Goal: Transaction & Acquisition: Purchase product/service

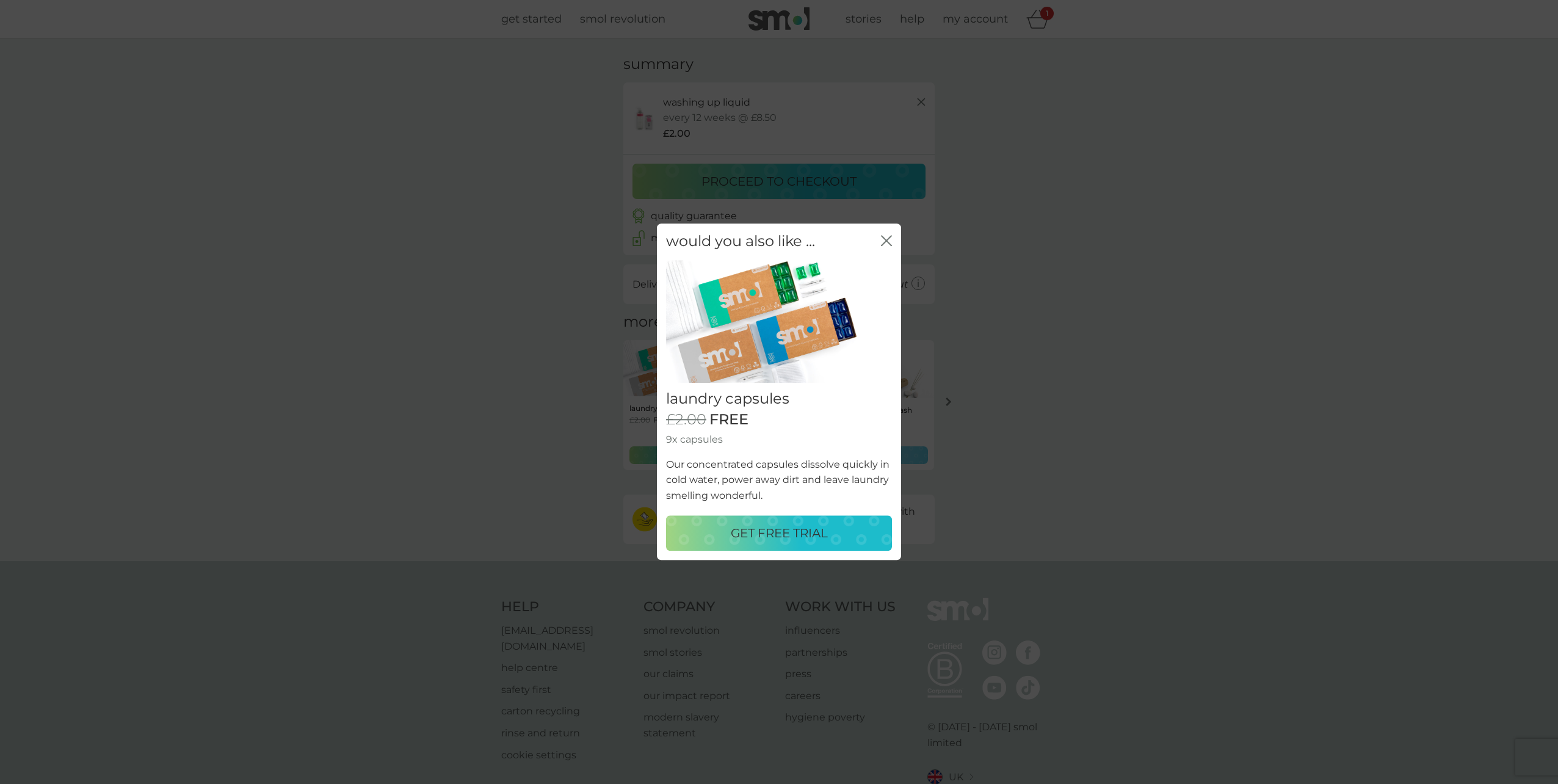
click at [822, 540] on p "GET FREE TRIAL" at bounding box center [779, 534] width 97 height 20
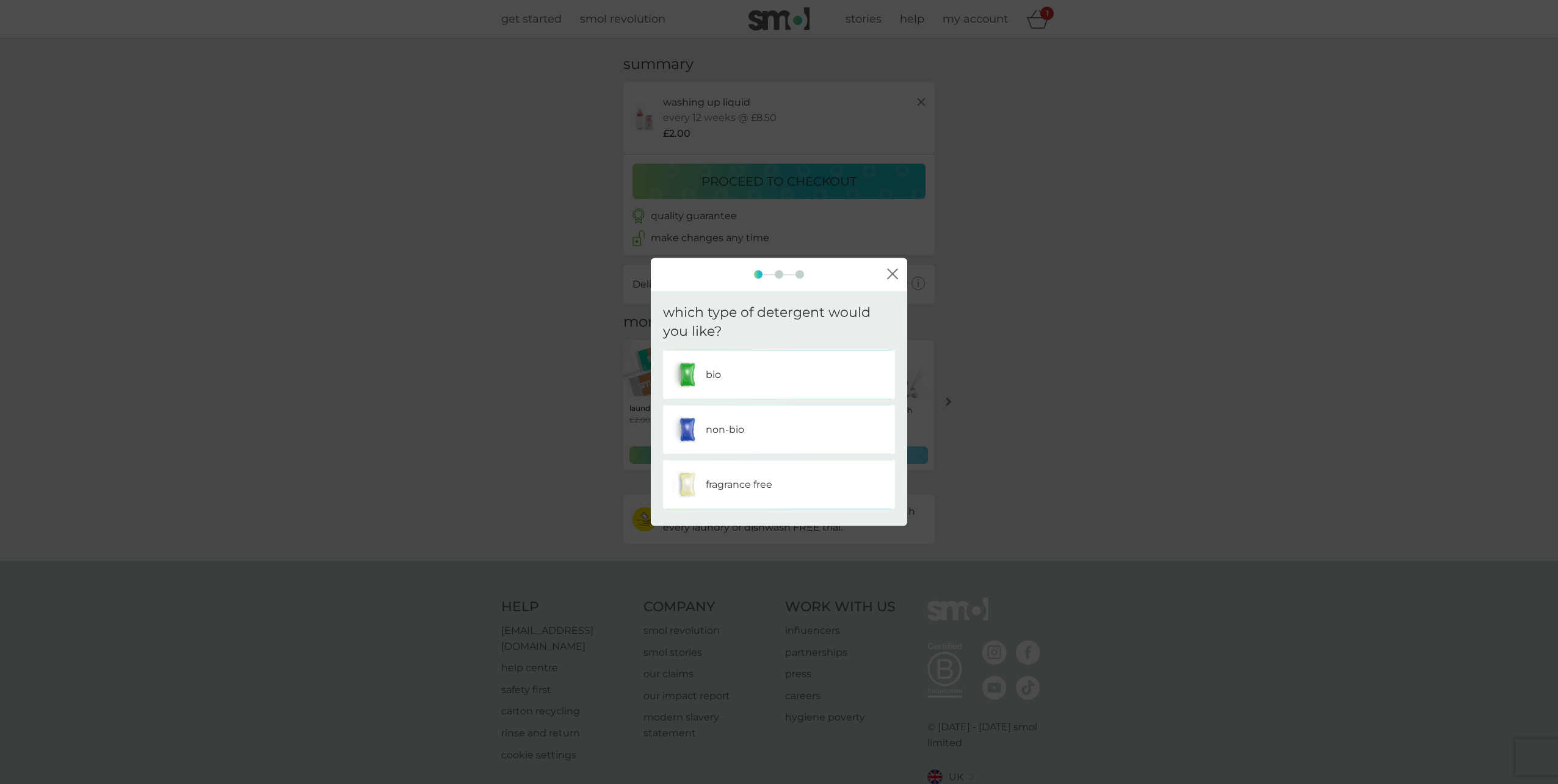
click at [744, 367] on div "bio" at bounding box center [779, 374] width 214 height 31
click at [744, 367] on div "one" at bounding box center [779, 374] width 214 height 31
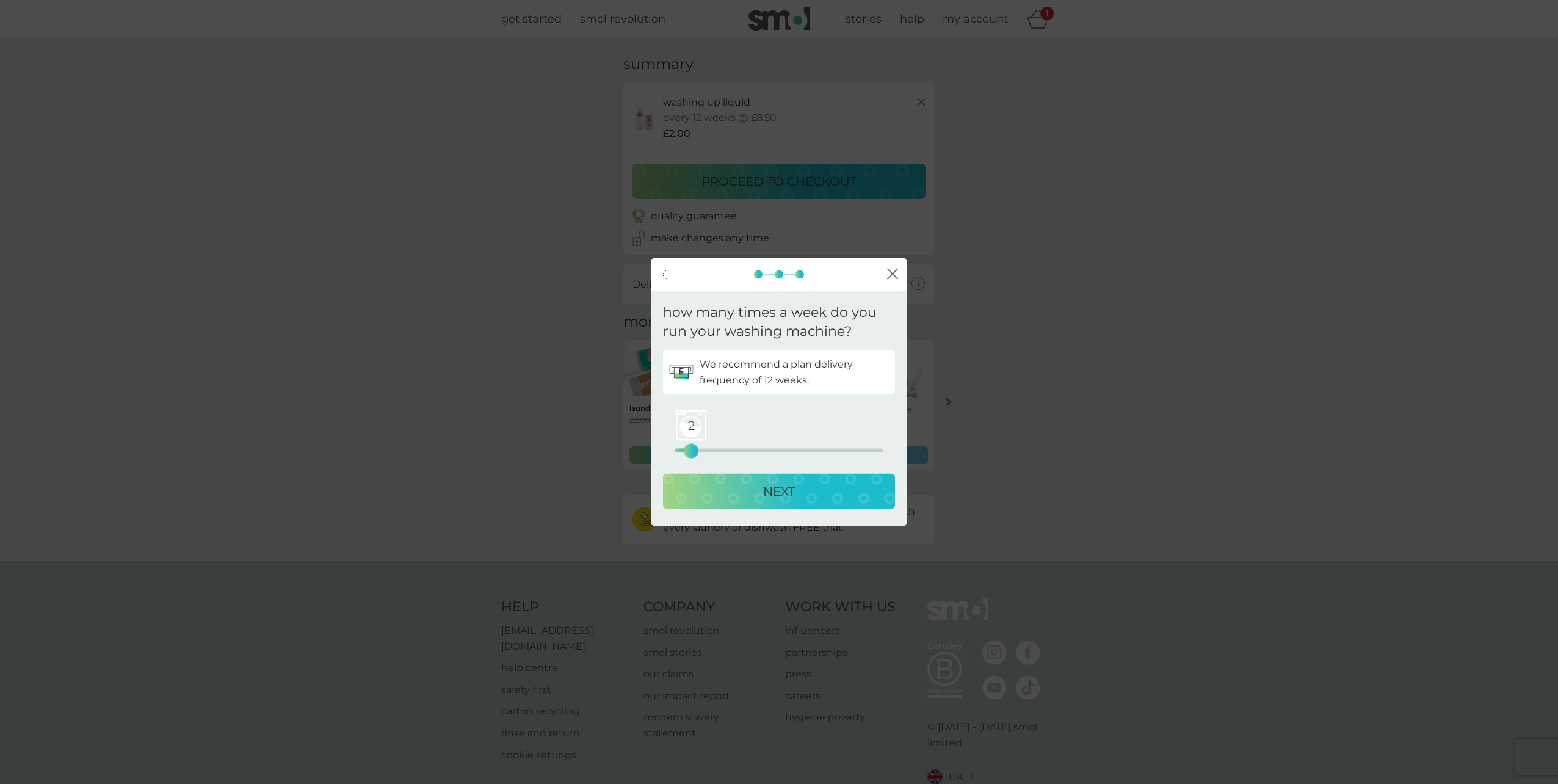
drag, startPoint x: 673, startPoint y: 451, endPoint x: 690, endPoint y: 454, distance: 17.3
click at [690, 453] on div "2" at bounding box center [691, 451] width 5 height 5
click at [727, 487] on div "NEXT" at bounding box center [779, 491] width 208 height 20
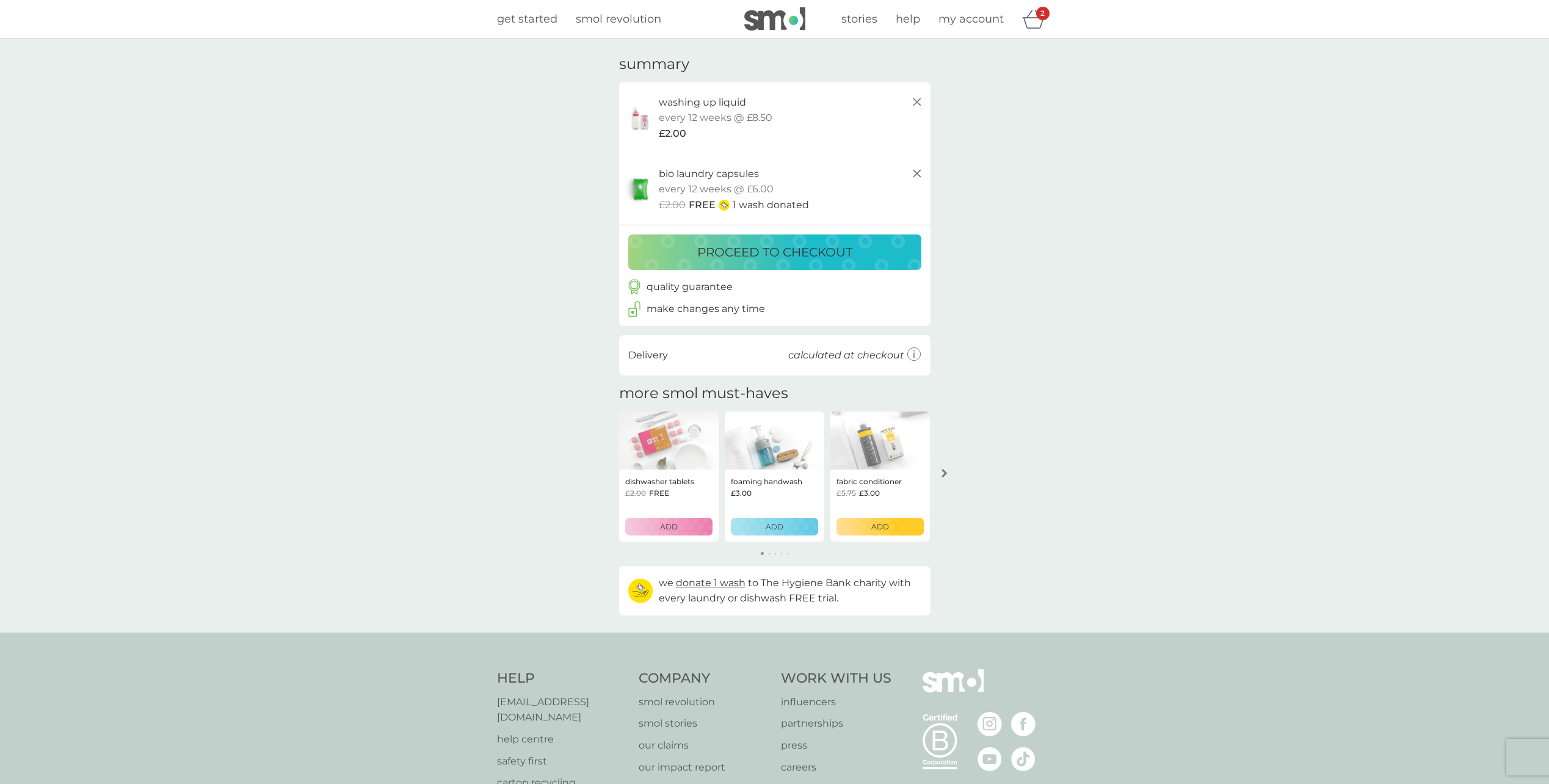
click at [916, 102] on icon at bounding box center [917, 102] width 15 height 15
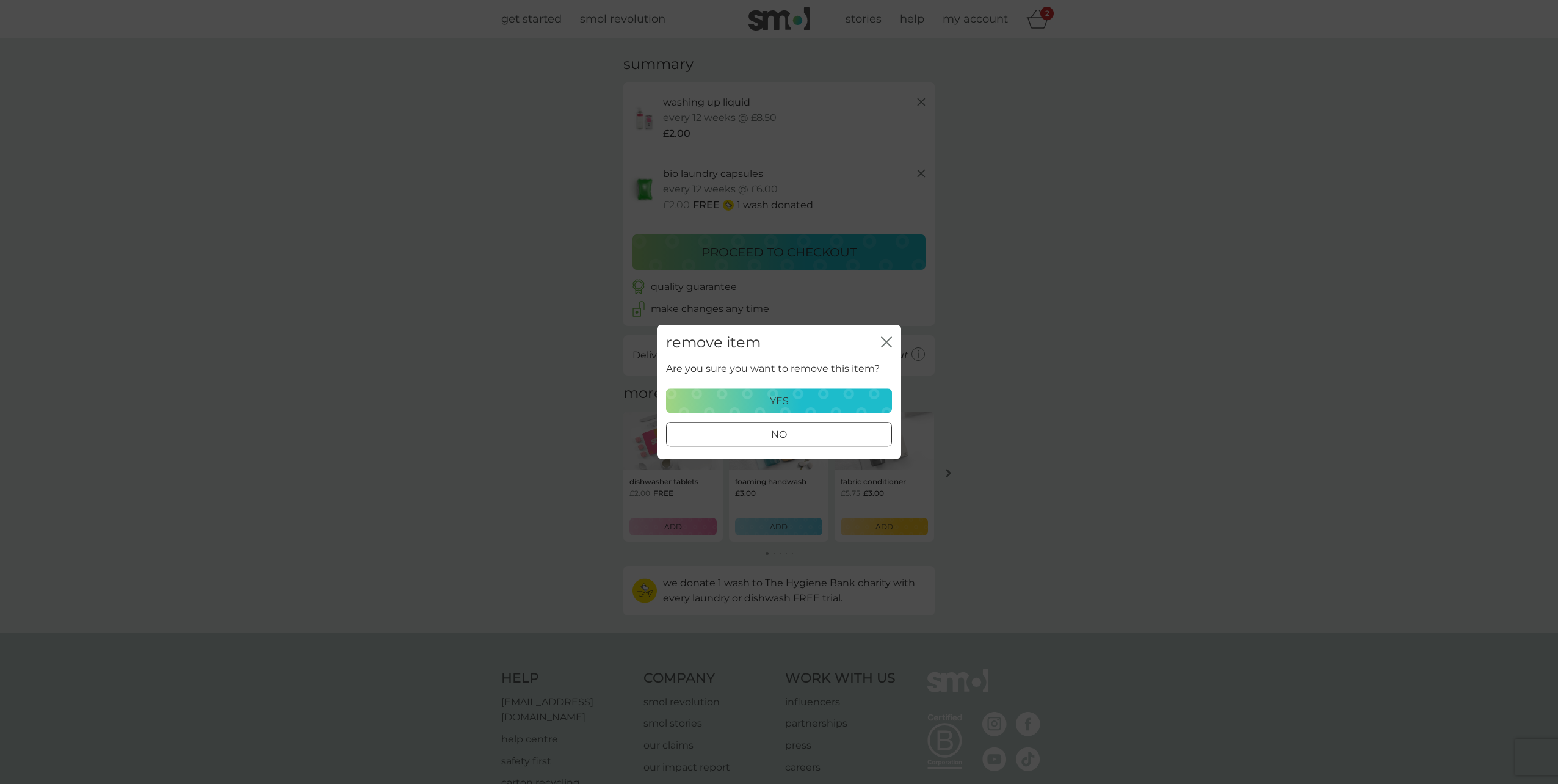
click at [831, 394] on div "yes" at bounding box center [779, 401] width 210 height 16
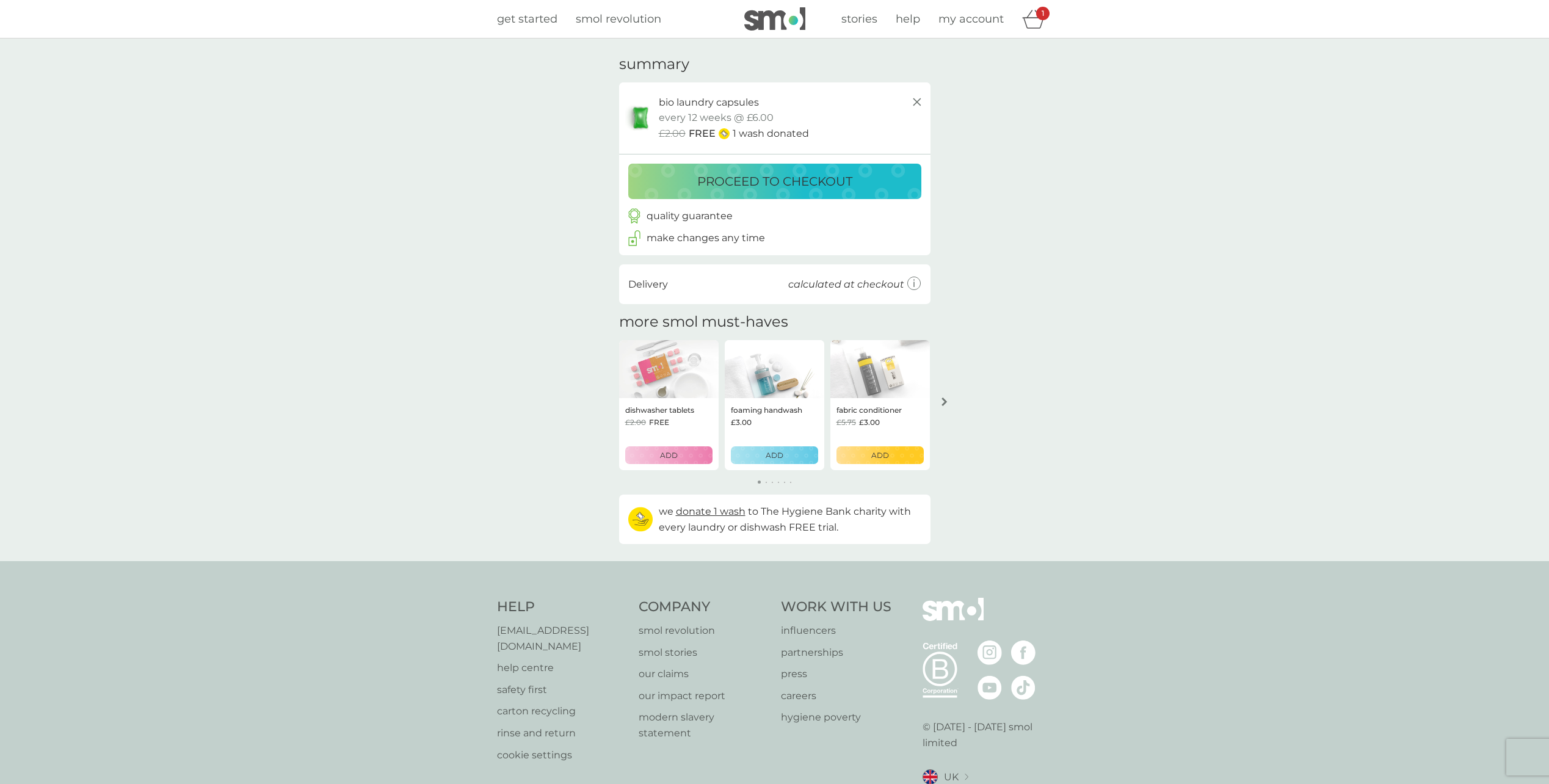
click at [950, 397] on button "arrow right" at bounding box center [945, 402] width 21 height 22
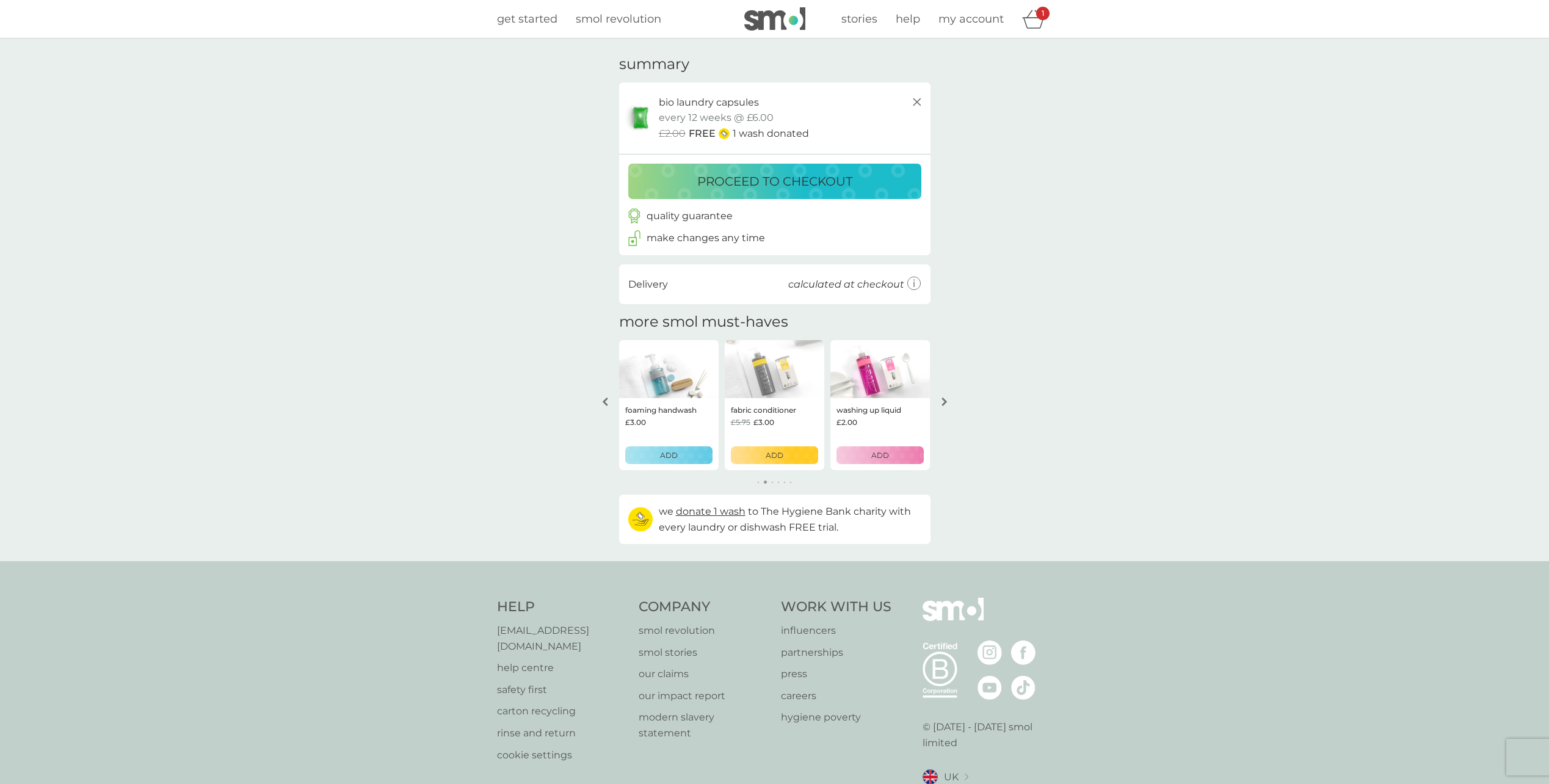
click at [950, 397] on button "arrow right" at bounding box center [945, 402] width 21 height 22
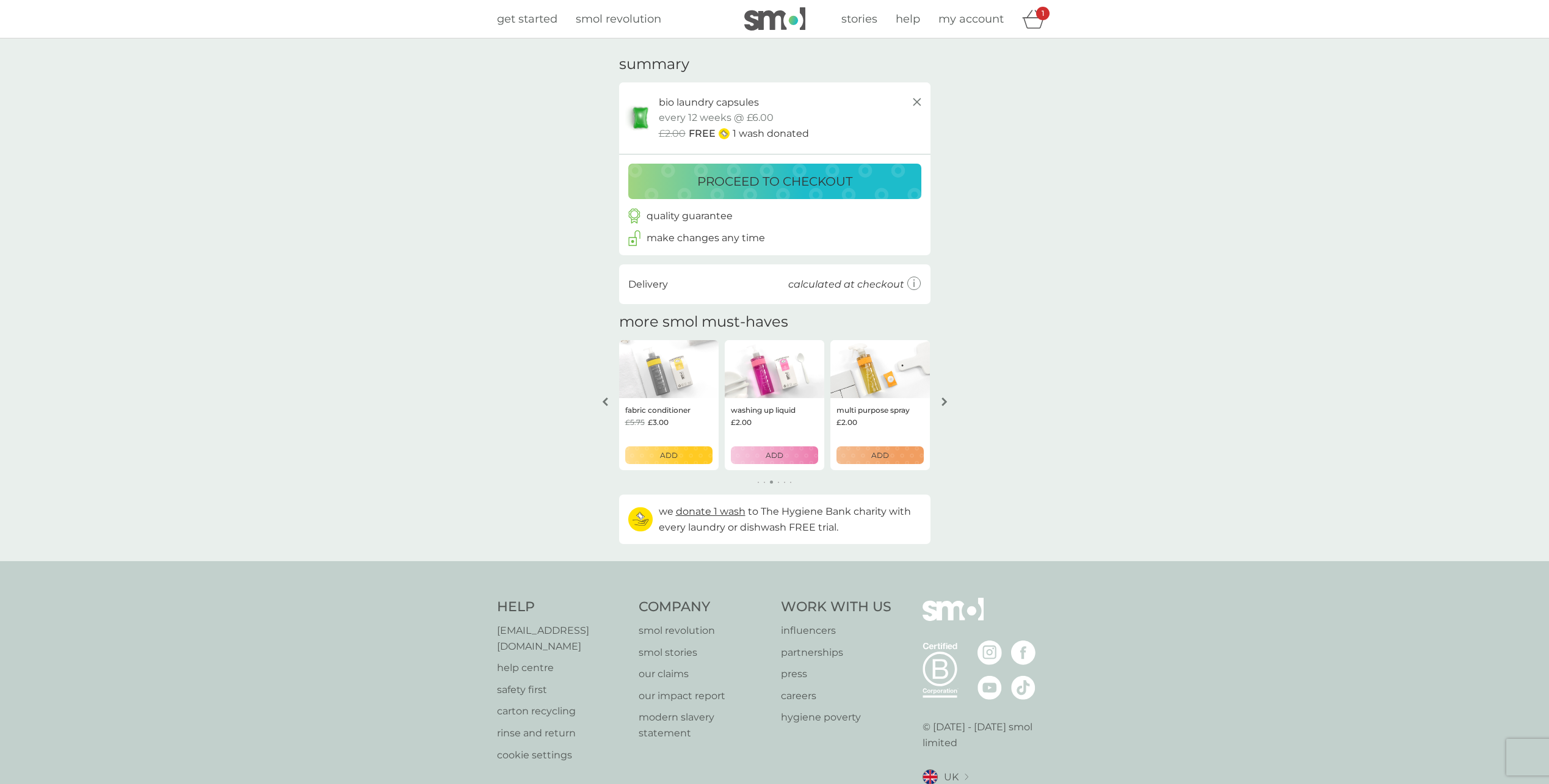
click at [950, 397] on button "arrow right" at bounding box center [945, 402] width 21 height 22
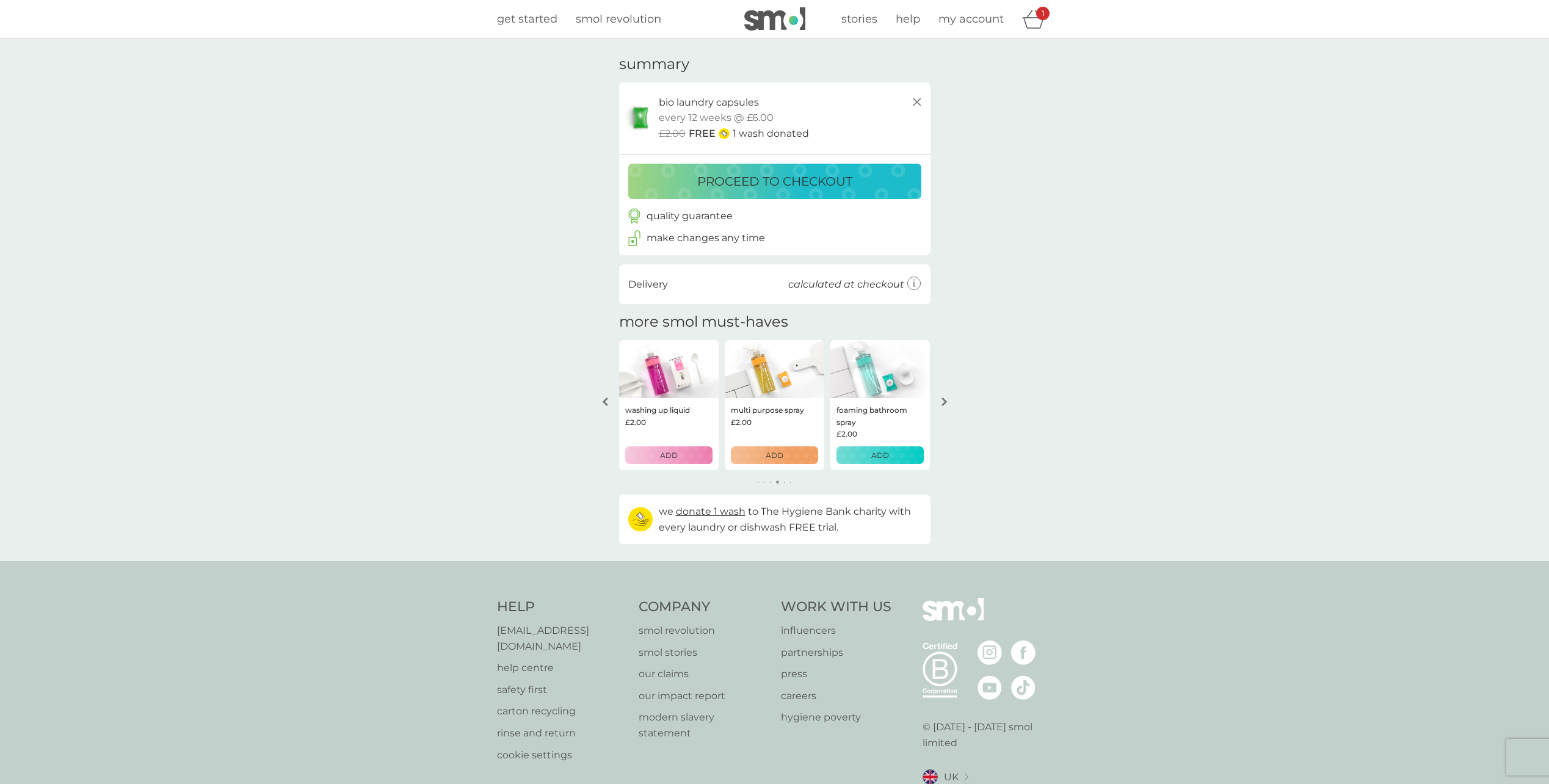
click at [950, 397] on button "arrow right" at bounding box center [945, 402] width 21 height 22
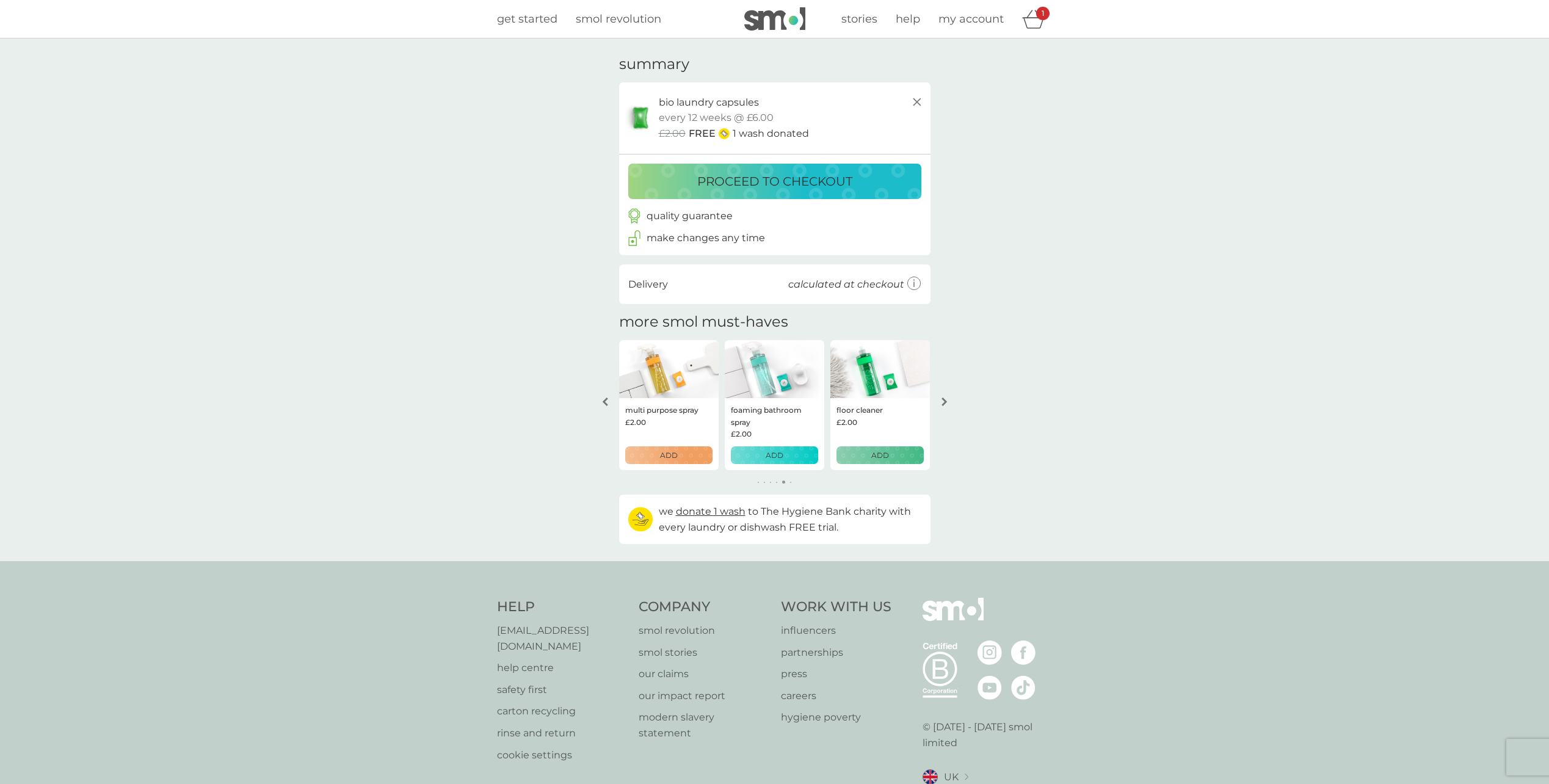
click at [950, 397] on button "arrow right" at bounding box center [945, 402] width 21 height 22
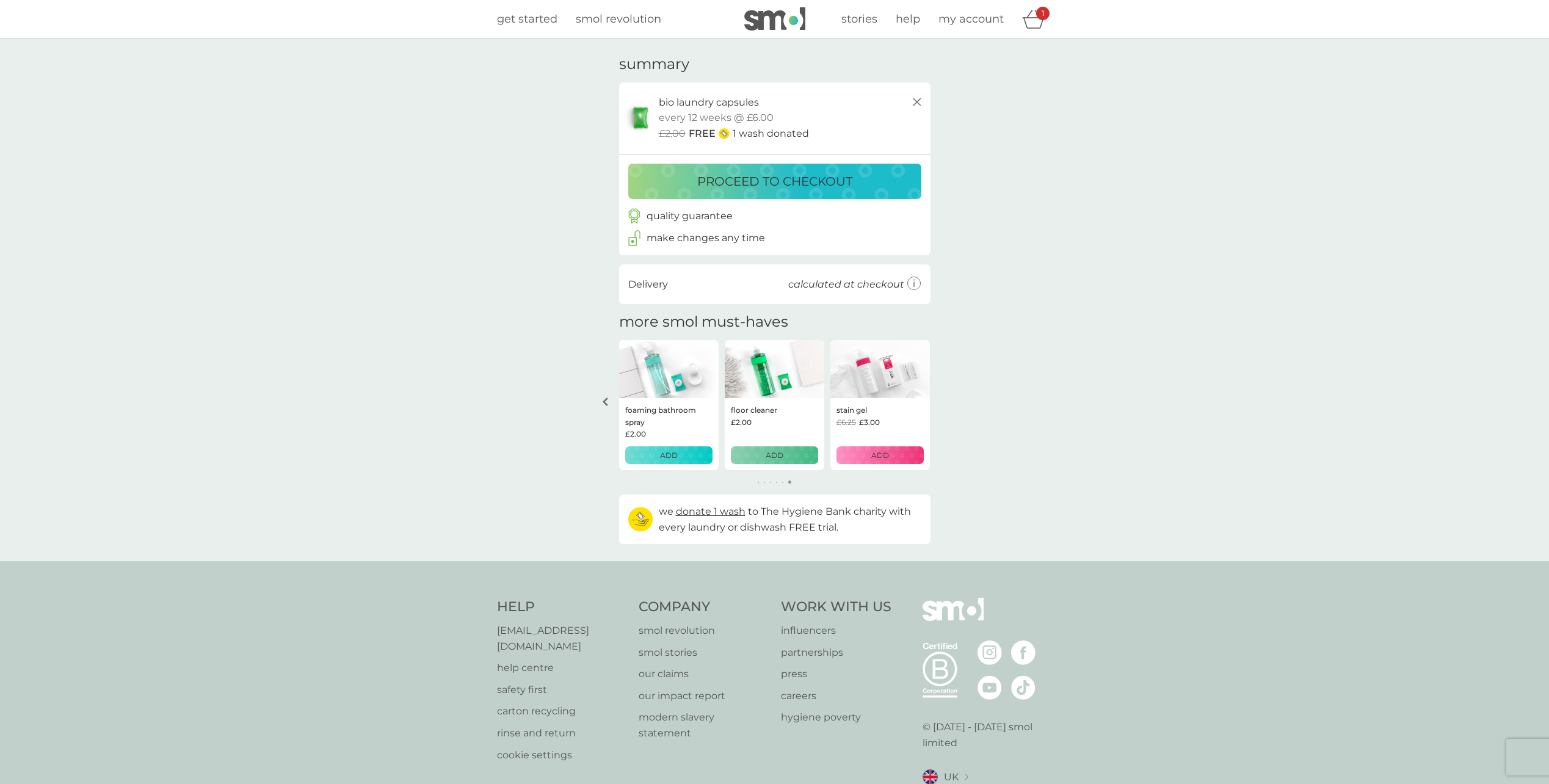
click at [950, 397] on div "your basket summary bio laundry capsules trial pack every 12 weeks @ £6.00 £2.0…" at bounding box center [774, 300] width 1549 height 523
click at [799, 177] on p "proceed to checkout" at bounding box center [775, 181] width 155 height 20
